Goal: Navigation & Orientation: Find specific page/section

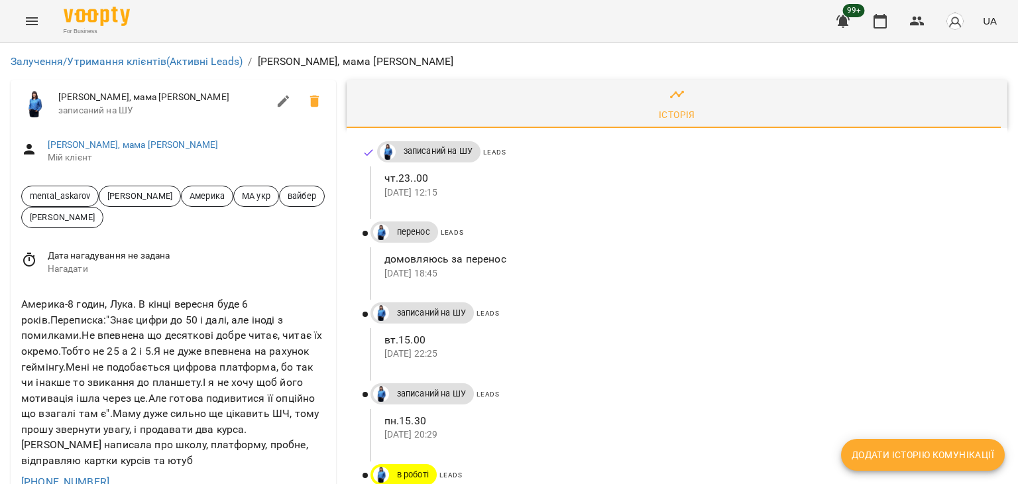
scroll to position [66, 0]
